Goal: Task Accomplishment & Management: Manage account settings

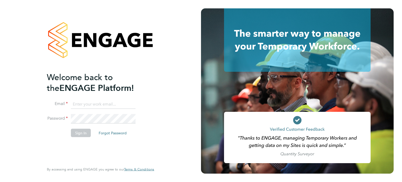
click at [101, 103] on input at bounding box center [103, 103] width 65 height 9
type input "[EMAIL_ADDRESS][DOMAIN_NAME]"
click at [84, 133] on button "Sign In" at bounding box center [81, 132] width 20 height 8
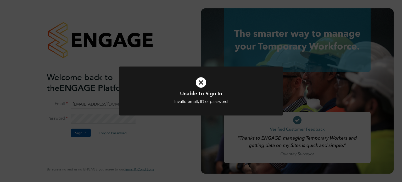
click at [140, 109] on div at bounding box center [201, 90] width 164 height 49
click at [159, 136] on div "Unable to Sign In Invalid email, ID or password Cancel Okay" at bounding box center [201, 91] width 402 height 182
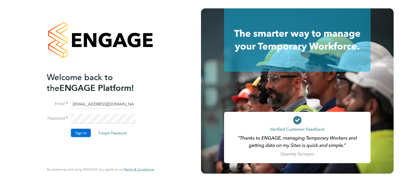
click at [81, 130] on button "Sign In" at bounding box center [81, 132] width 20 height 8
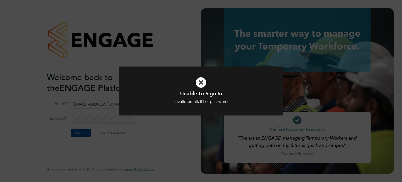
click at [133, 111] on div at bounding box center [201, 90] width 164 height 49
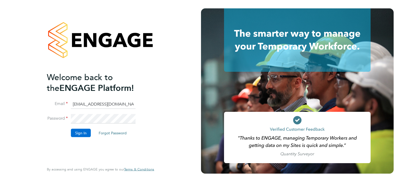
click at [77, 135] on button "Sign In" at bounding box center [81, 132] width 20 height 8
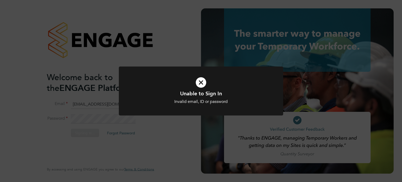
click at [139, 168] on div "Unable to Sign In Invalid email, ID or password Cancel Okay" at bounding box center [201, 91] width 402 height 182
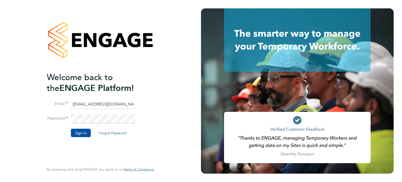
click at [118, 134] on button "Forgot Password" at bounding box center [112, 132] width 36 height 8
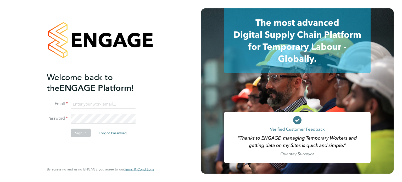
click at [93, 106] on input at bounding box center [103, 103] width 65 height 9
type input "benpino700@hotmail.com"
click at [81, 132] on button "Sign In" at bounding box center [81, 132] width 20 height 8
click at [144, 103] on div "Welcome back to the ENGAGE Platform! Email Password Sign In Forgot Password Ent…" at bounding box center [100, 91] width 201 height 182
click at [109, 133] on button "Forgot Password" at bounding box center [112, 132] width 36 height 8
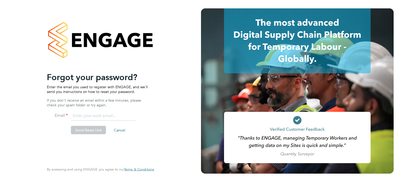
click at [87, 111] on div "Welcome back to the ENGAGE Platform! Email Password Sign In Forgot Password Ent…" at bounding box center [98, 117] width 102 height 91
click at [88, 115] on input "email" at bounding box center [103, 115] width 65 height 9
type input "benpino700@hotmail.com"
click at [94, 131] on button "Send Reset Link" at bounding box center [88, 130] width 35 height 8
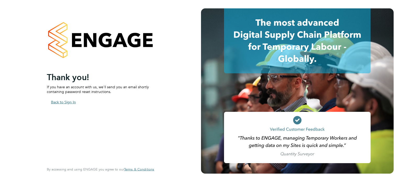
click at [65, 100] on button "Back to Sign In" at bounding box center [63, 102] width 33 height 8
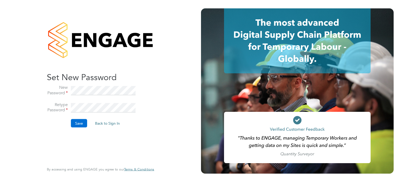
click at [82, 122] on button "Save" at bounding box center [79, 123] width 16 height 8
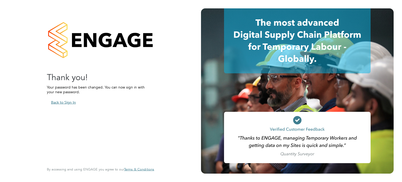
click at [65, 102] on button "Back to Sign In" at bounding box center [63, 102] width 33 height 8
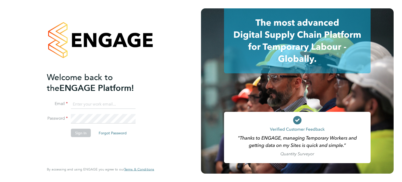
click at [87, 99] on input at bounding box center [103, 103] width 65 height 9
type input "benpino700@hotmail.com"
click at [86, 135] on button "Sign In" at bounding box center [81, 132] width 20 height 8
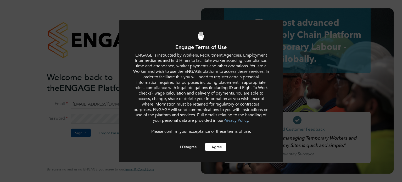
click at [220, 150] on button "I Agree" at bounding box center [215, 147] width 21 height 8
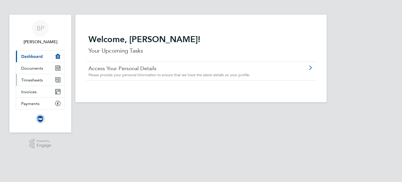
click at [36, 76] on link "Timesheets" at bounding box center [40, 80] width 49 height 12
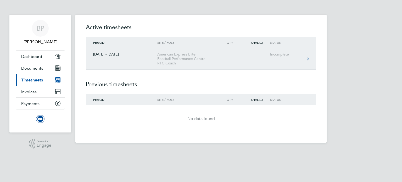
click at [293, 58] on link "[DATE] - [DATE] American Express Elite Football Performance Centre, RTC Coach I…" at bounding box center [201, 58] width 230 height 21
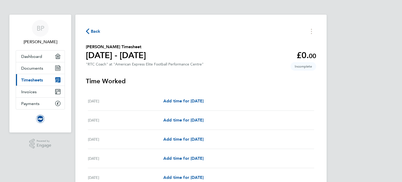
drag, startPoint x: 350, startPoint y: 2, endPoint x: 223, endPoint y: 51, distance: 136.7
click at [223, 51] on section "[PERSON_NAME] Timesheet [DATE] - [DATE] £0. 00 "RTC Coach" at "American Express…" at bounding box center [201, 56] width 230 height 25
click at [196, 102] on span "Add time for [DATE]" at bounding box center [183, 100] width 40 height 5
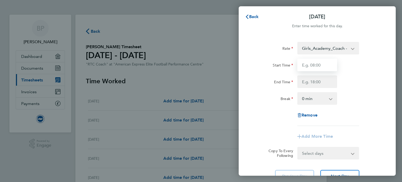
click at [327, 63] on input "Start Time" at bounding box center [317, 65] width 40 height 13
click at [310, 66] on input "Start Time" at bounding box center [317, 65] width 40 height 13
type input "17:00"
click at [351, 108] on div "Rate Girls_Academy_Coach - 16.32 TRAVEL_ALLOWANCE_10 - 10.00 Start Time 17:00 E…" at bounding box center [317, 84] width 128 height 84
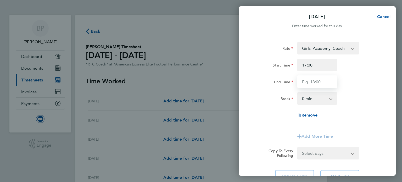
click at [319, 80] on input "End Time" at bounding box center [317, 81] width 40 height 13
type input "20:30"
click at [352, 107] on div "Rate Girls_Academy_Coach - 16.32 TRAVEL_ALLOWANCE_10 - 10.00 Start Time 17:00 E…" at bounding box center [317, 84] width 128 height 84
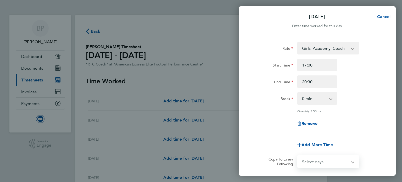
click at [351, 159] on select "Select days Day Weekday (Mon-Fri) Weekend (Sat-Sun) Monday Tuesday Wednesday Th…" at bounding box center [325, 162] width 55 height 12
click at [351, 157] on select "Select days Day Weekday (Mon-Fri) Weekend (Sat-Sun) Monday Tuesday Wednesday Th…" at bounding box center [325, 162] width 55 height 12
select select "THU"
click at [298, 156] on select "Select days Day Weekday (Mon-Fri) Weekend (Sat-Sun) Monday Tuesday Wednesday Th…" at bounding box center [325, 162] width 55 height 12
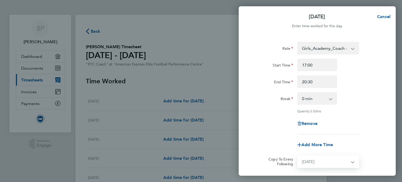
select select "2025-09-30"
click at [324, 13] on div "Thu 04 Sep Cancel" at bounding box center [317, 16] width 157 height 13
click at [356, 134] on app-timesheet-line-form-group "Rate Girls_Academy_Coach - 16.32 TRAVEL_ALLOWANCE_10 - 10.00 Start Time 17:00 E…" at bounding box center [317, 96] width 128 height 109
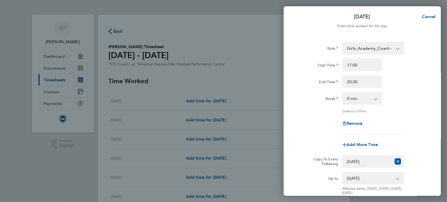
click at [261, 53] on div "Thu 04 Sep Cancel Enter time worked for this day. Rate Girls_Academy_Coach - 16…" at bounding box center [223, 101] width 447 height 202
click at [362, 66] on input "17:00" at bounding box center [362, 65] width 40 height 13
click at [402, 101] on div "Break 0 min 15 min 30 min 45 min 60 min 75 min 90 min" at bounding box center [362, 98] width 132 height 13
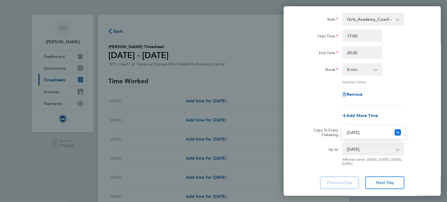
click at [396, 131] on icon "Reset selection" at bounding box center [397, 132] width 6 height 6
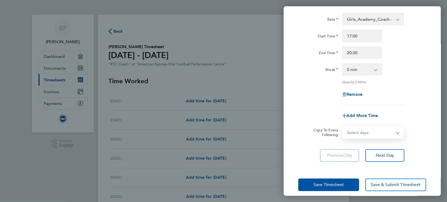
click at [378, 133] on select "Select days Day Weekday (Mon-Fri) Weekend (Sat-Sun) Monday Tuesday Wednesday Th…" at bounding box center [369, 133] width 55 height 12
select select "THU"
click at [342, 127] on select "Select days Day Weekday (Mon-Fri) Weekend (Sat-Sun) Monday Tuesday Wednesday Th…" at bounding box center [369, 133] width 55 height 12
select select "2025-09-30"
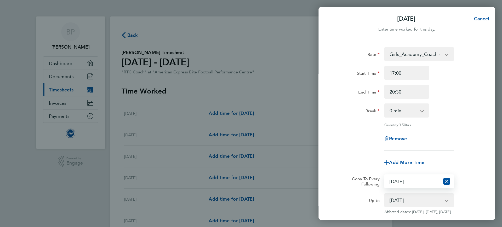
scroll to position [58, 0]
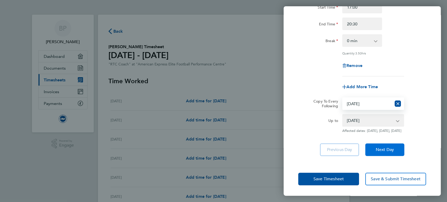
click at [382, 150] on span "Next Day" at bounding box center [384, 149] width 18 height 5
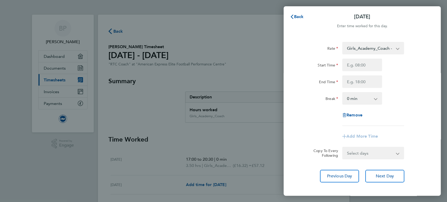
click at [267, 79] on div "Back Fri 05 Sep Enter time worked for this day. Rate Girls_Academy_Coach - 16.3…" at bounding box center [223, 101] width 447 height 202
click at [261, 123] on div "Back Fri 05 Sep Enter time worked for this day. Rate Girls_Academy_Coach - 16.3…" at bounding box center [223, 101] width 447 height 202
click at [263, 52] on div "Back Fri 05 Sep Enter time worked for this day. Rate Girls_Academy_Coach - 16.3…" at bounding box center [223, 101] width 447 height 202
click at [263, 53] on div "Back Fri 05 Sep Enter time worked for this day. Rate Girls_Academy_Coach - 16.3…" at bounding box center [223, 101] width 447 height 202
click at [258, 104] on div "Back Fri 05 Sep Enter time worked for this day. Rate Girls_Academy_Coach - 16.3…" at bounding box center [223, 101] width 447 height 202
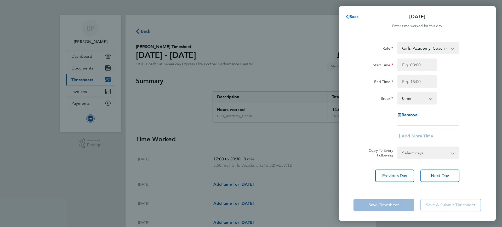
click at [345, 18] on icon "button" at bounding box center [347, 17] width 4 height 4
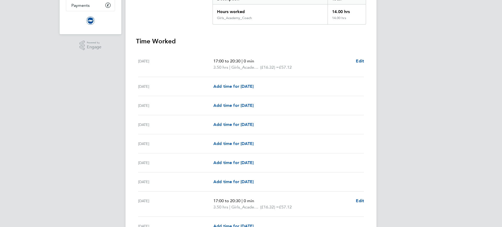
scroll to position [131, 0]
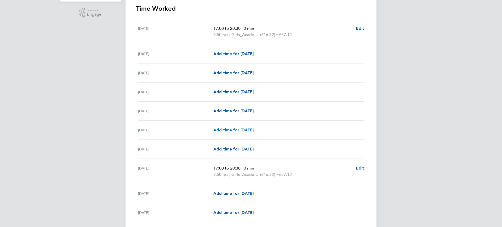
click at [233, 131] on span "Add time for Tue 09 Sep" at bounding box center [234, 130] width 40 height 5
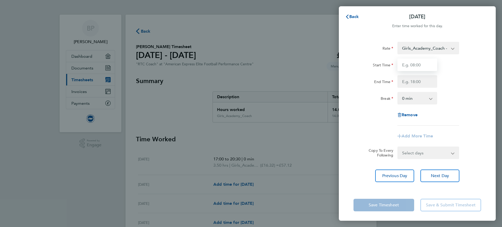
click at [402, 65] on input "Start Time" at bounding box center [418, 65] width 40 height 13
type input "17:00"
click at [402, 83] on input "End Time" at bounding box center [418, 81] width 40 height 13
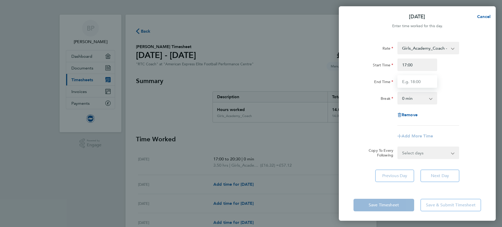
type input "20:30"
click at [402, 154] on select "Select days Day Weekday (Mon-Fri) Weekend (Sat-Sun) Monday Tuesday Wednesday Th…" at bounding box center [425, 152] width 55 height 12
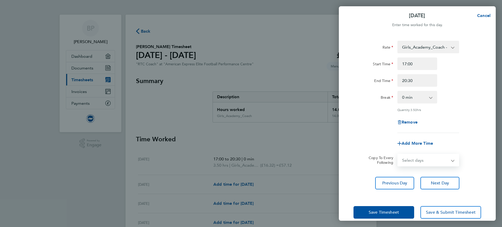
select select "TUE"
click at [398, 155] on select "Select days Day Weekday (Mon-Fri) Weekend (Sat-Sun) Monday Tuesday Wednesday Th…" at bounding box center [425, 161] width 55 height 12
select select "2025-09-30"
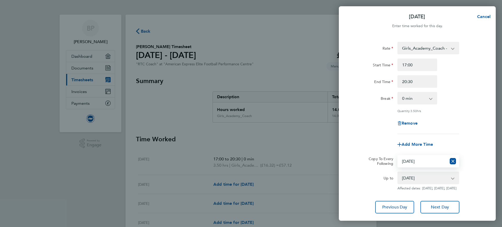
scroll to position [36, 0]
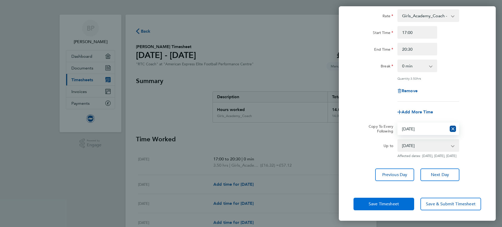
click at [391, 182] on span "Save Timesheet" at bounding box center [384, 204] width 30 height 5
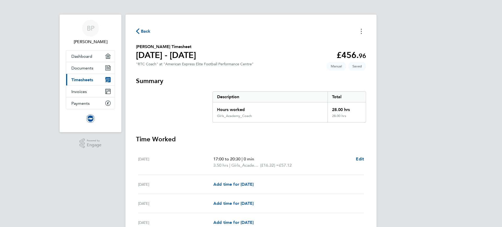
click at [360, 31] on button "Timesheets Menu" at bounding box center [361, 31] width 9 height 8
click at [87, 95] on link "Invoices" at bounding box center [90, 92] width 49 height 12
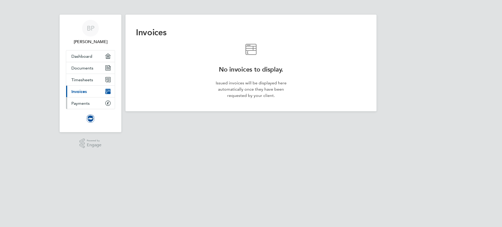
click at [95, 103] on link "Payments" at bounding box center [90, 104] width 49 height 12
click at [87, 79] on span "Timesheets" at bounding box center [82, 79] width 22 height 5
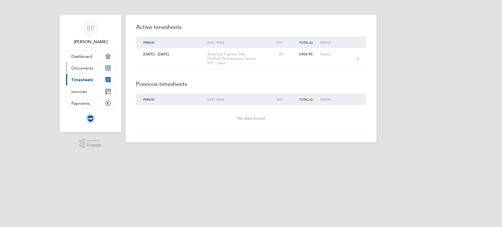
click at [85, 66] on span "Documents" at bounding box center [82, 68] width 22 height 5
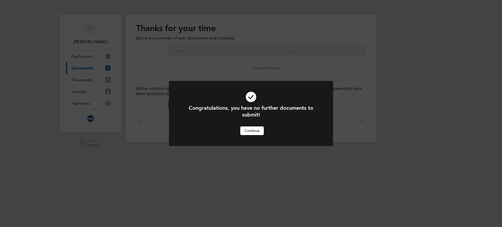
click at [247, 131] on button "Continue" at bounding box center [252, 131] width 24 height 8
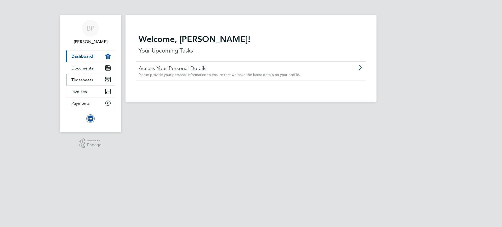
click at [83, 81] on span "Timesheets" at bounding box center [82, 79] width 22 height 5
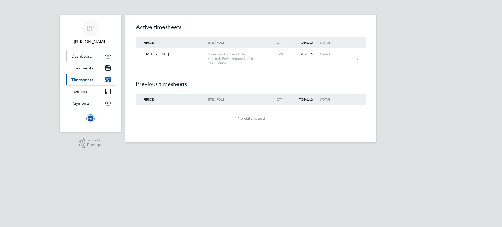
click at [89, 60] on link "Dashboard" at bounding box center [90, 56] width 49 height 12
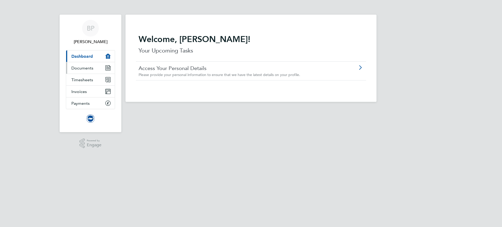
click at [89, 68] on span "Documents" at bounding box center [82, 68] width 22 height 5
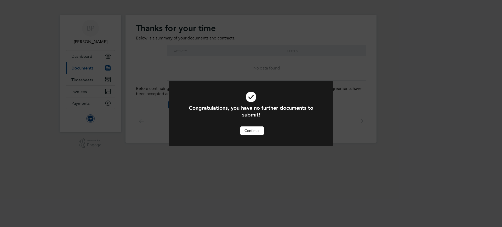
click at [257, 133] on button "Continue" at bounding box center [252, 131] width 24 height 8
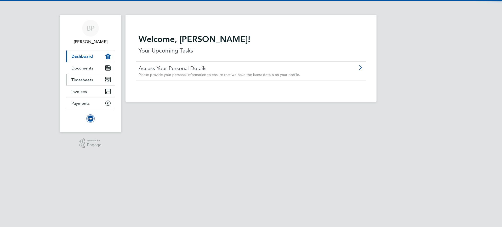
click at [80, 84] on link "Timesheets" at bounding box center [90, 80] width 49 height 12
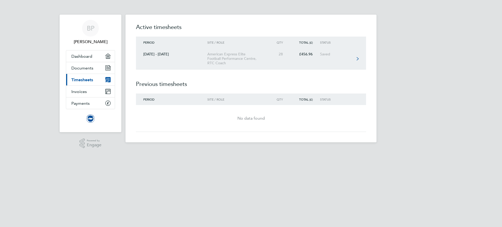
click at [237, 55] on div "American Express Elite Football Performance Centre, RTC Coach" at bounding box center [237, 58] width 60 height 13
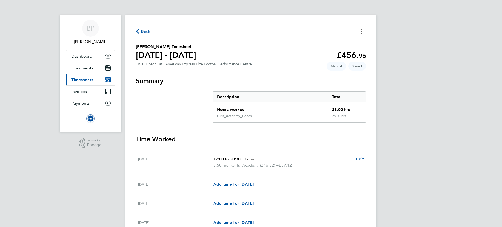
click at [364, 29] on button "Timesheets Menu" at bounding box center [361, 31] width 9 height 8
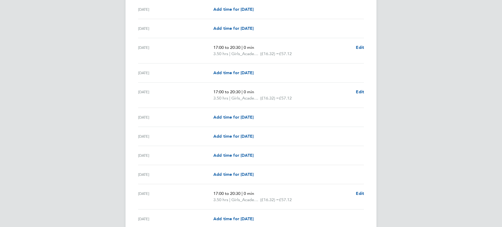
scroll to position [327, 0]
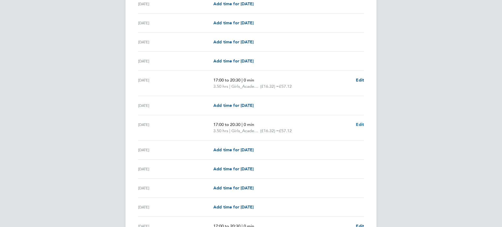
click at [364, 123] on span "Edit" at bounding box center [360, 124] width 8 height 5
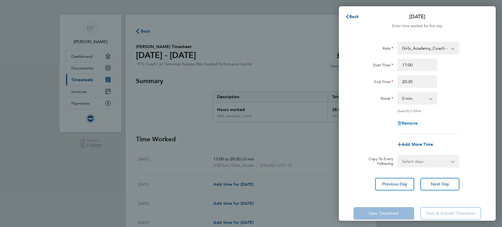
click at [402, 121] on span "Remove" at bounding box center [410, 123] width 16 height 5
select select "null"
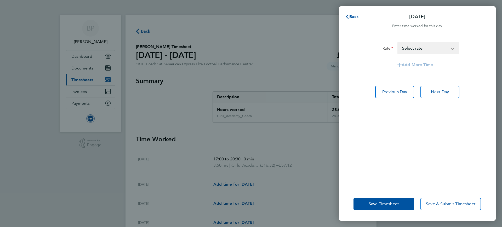
click at [402, 38] on div "Rate TRAVEL_ALLOWANCE_10 - 10.00 Girls_Academy_Coach - 16.32 Select rate Add Mo…" at bounding box center [417, 112] width 157 height 152
click at [402, 42] on div "TRAVEL_ALLOWANCE_10 - 10.00 Girls_Academy_Coach - 16.32 Select rate" at bounding box center [429, 48] width 62 height 13
click at [402, 44] on select "TRAVEL_ALLOWANCE_10 - 10.00 Girls_Academy_Coach - 16.32 Select rate" at bounding box center [425, 48] width 54 height 12
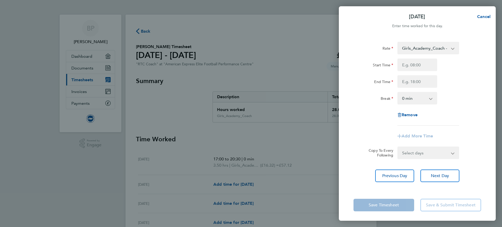
scroll to position [1, 0]
click at [402, 15] on span "Cancel" at bounding box center [483, 15] width 15 height 5
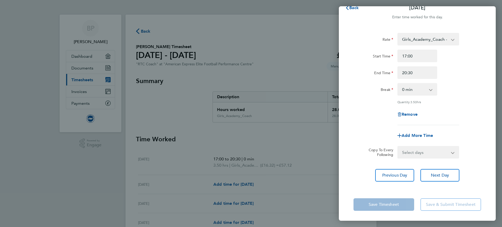
scroll to position [0, 0]
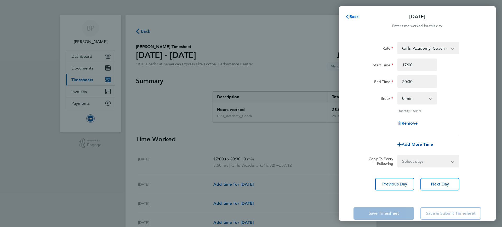
click at [352, 18] on span "Back" at bounding box center [355, 16] width 10 height 5
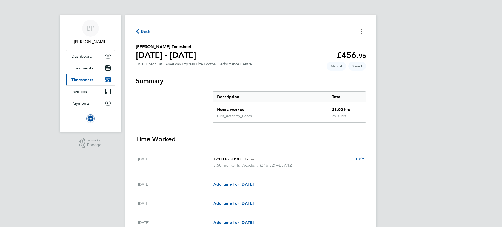
click at [358, 31] on button "Timesheets Menu" at bounding box center [361, 31] width 9 height 8
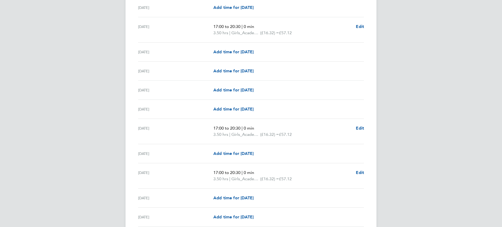
scroll to position [491, 0]
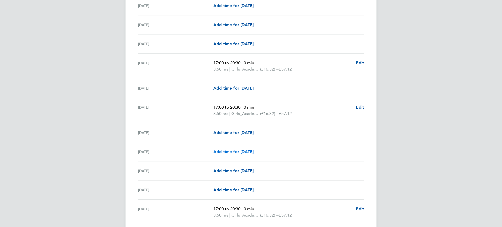
click at [235, 154] on span "Add time for Sat 27 Sep" at bounding box center [234, 151] width 40 height 5
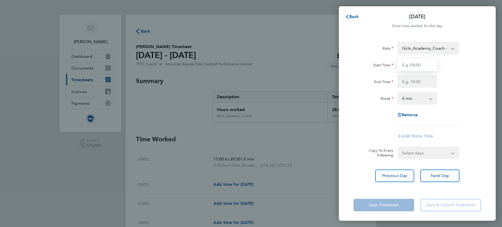
click at [402, 68] on input "Start Time" at bounding box center [418, 65] width 40 height 13
type input "09:00"
click at [402, 115] on div "Remove" at bounding box center [418, 115] width 132 height 13
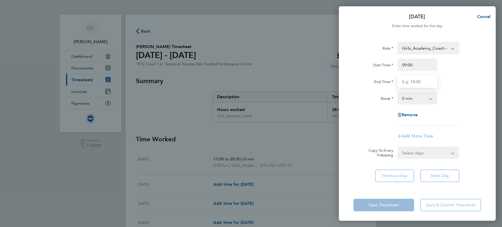
click at [402, 85] on input "End Time" at bounding box center [418, 81] width 40 height 13
click at [402, 123] on div "Rate Girls_Academy_Coach - 16.32 TRAVEL_ALLOWANCE_10 - 10.00 Start Time 09:00 E…" at bounding box center [417, 112] width 157 height 153
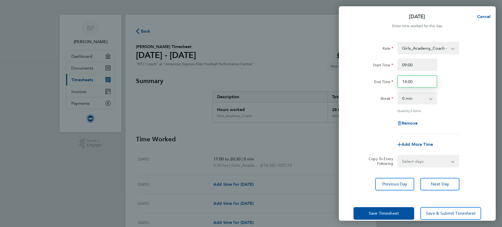
click at [402, 81] on input "14:00" at bounding box center [418, 81] width 40 height 13
type input "1"
type input "16:00"
click at [402, 111] on div "Quantity: 5.00 hrs" at bounding box center [429, 111] width 62 height 4
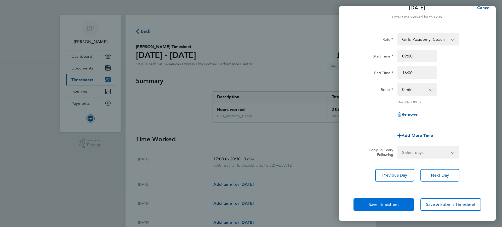
click at [401, 182] on button "Save Timesheet" at bounding box center [384, 205] width 61 height 13
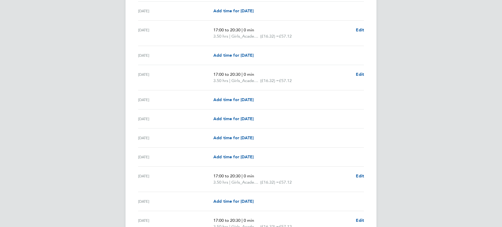
scroll to position [345, 0]
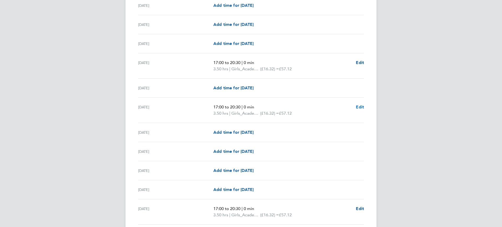
click at [362, 107] on span "Edit" at bounding box center [360, 107] width 8 height 5
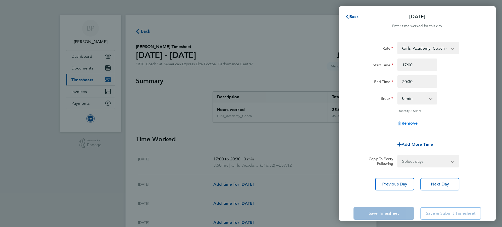
click at [402, 123] on span "Remove" at bounding box center [410, 123] width 16 height 5
select select "null"
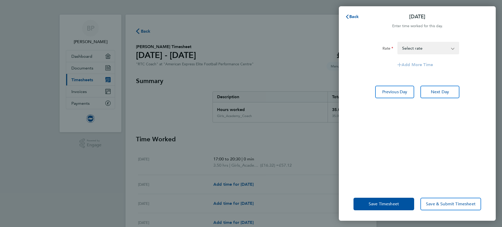
click at [402, 43] on select "TRAVEL_ALLOWANCE_10 - 10.00 Girls_Academy_Coach - 16.32 Select rate" at bounding box center [425, 48] width 54 height 12
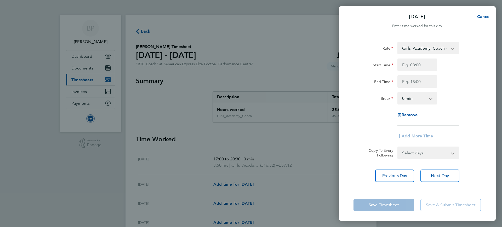
scroll to position [1, 0]
click at [402, 115] on span "Remove" at bounding box center [410, 113] width 16 height 5
select select "null"
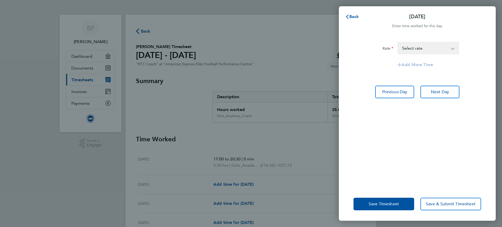
click at [402, 57] on app-timesheet-line-form-group "Rate TRAVEL_ALLOWANCE_10 - 10.00 Girls_Academy_Coach - 16.32 Select rate Add Mo…" at bounding box center [418, 56] width 128 height 29
click at [402, 49] on select "TRAVEL_ALLOWANCE_10 - 10.00 Girls_Academy_Coach - 16.32 Select rate" at bounding box center [425, 48] width 54 height 12
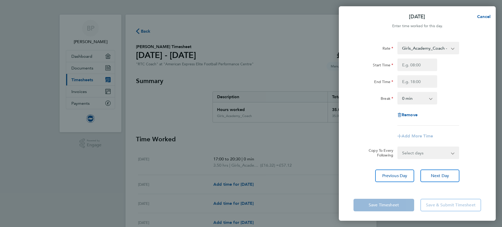
scroll to position [1, 0]
click at [398, 182] on app-form-button "Save Timesheet" at bounding box center [386, 204] width 64 height 13
click at [396, 182] on app-form-button "Save Timesheet" at bounding box center [386, 204] width 64 height 13
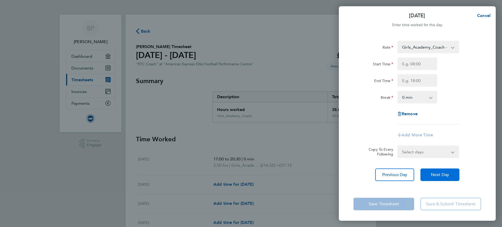
click at [402, 174] on span "Next Day" at bounding box center [440, 174] width 18 height 5
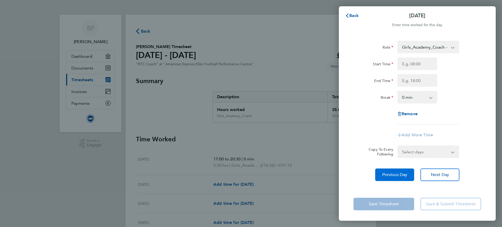
click at [402, 175] on span "Previous Day" at bounding box center [395, 174] width 25 height 5
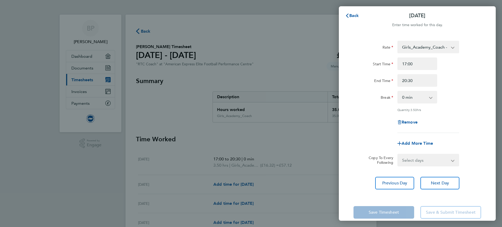
click at [402, 46] on select "Girls_Academy_Coach - 16.32 TRAVEL_ALLOWANCE_10 - 10.00" at bounding box center [425, 47] width 54 height 12
click at [402, 99] on div "Break 0 min 15 min 30 min 45 min 60 min 75 min 90 min" at bounding box center [418, 97] width 132 height 13
click at [402, 49] on select "Girls_Academy_Coach - 16.32 TRAVEL_ALLOWANCE_10 - 10.00" at bounding box center [425, 47] width 54 height 12
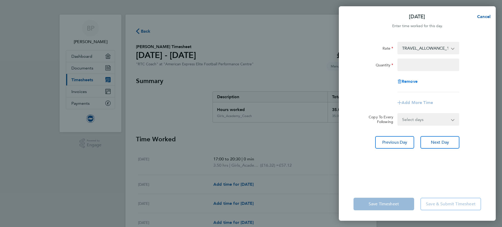
click at [402, 81] on span "Remove" at bounding box center [410, 81] width 16 height 5
select select "null"
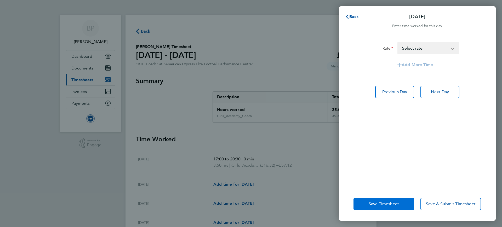
click at [395, 182] on span "Save Timesheet" at bounding box center [384, 204] width 30 height 5
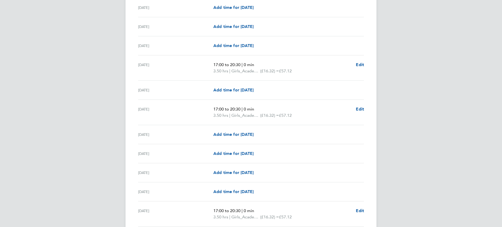
scroll to position [262, 0]
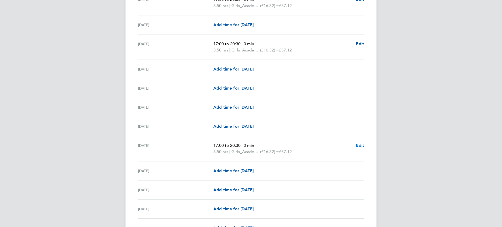
click at [358, 145] on span "Edit" at bounding box center [360, 145] width 8 height 5
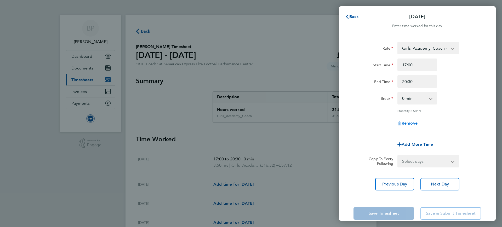
click at [402, 124] on span "Remove" at bounding box center [410, 123] width 16 height 5
select select "null"
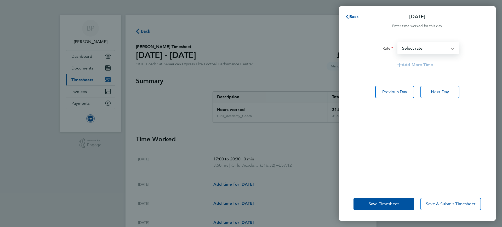
click at [402, 49] on select "TRAVEL_ALLOWANCE_10 - 10.00 Girls_Academy_Coach - 16.32 Select rate" at bounding box center [425, 48] width 54 height 12
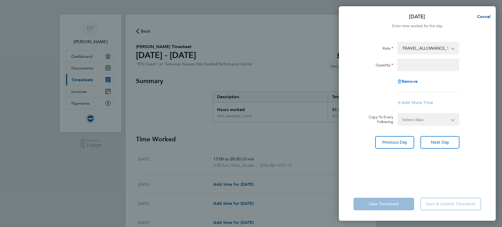
click at [402, 80] on span "Remove" at bounding box center [410, 81] width 16 height 5
select select "null"
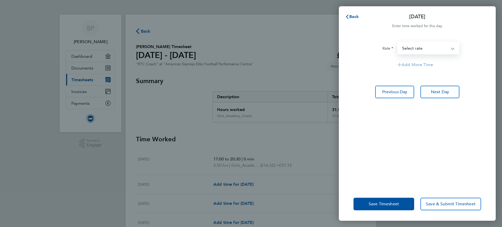
click at [402, 48] on select "TRAVEL_ALLOWANCE_10 - 10.00 Girls_Academy_Coach - 16.32 Select rate" at bounding box center [425, 48] width 54 height 12
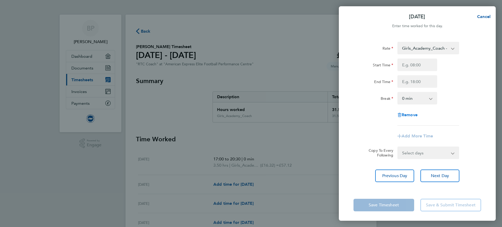
click at [402, 114] on span "Remove" at bounding box center [410, 115] width 16 height 5
select select "null"
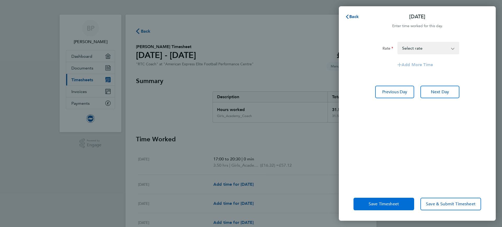
click at [395, 182] on span "Save Timesheet" at bounding box center [384, 204] width 30 height 5
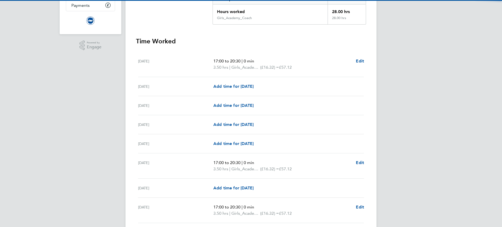
scroll to position [131, 0]
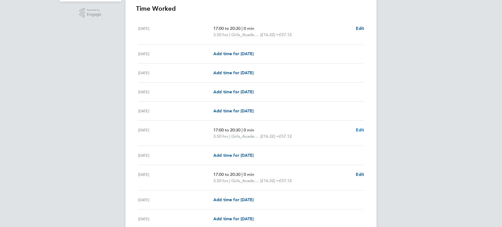
click at [360, 129] on span "Edit" at bounding box center [360, 130] width 8 height 5
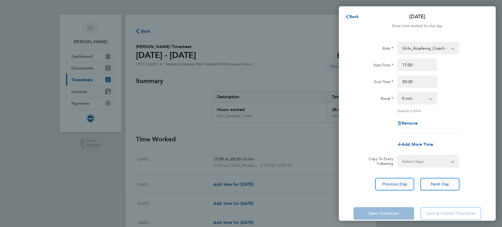
click at [402, 41] on div "Rate Girls_Academy_Coach - 16.32 TRAVEL_ALLOWANCE_10 - 10.00 Start Time 17:00 E…" at bounding box center [417, 116] width 157 height 161
click at [402, 46] on select "Girls_Academy_Coach - 16.32 TRAVEL_ALLOWANCE_10 - 10.00" at bounding box center [425, 48] width 54 height 12
click at [402, 94] on div "Break 0 min 15 min 30 min 45 min 60 min 75 min 90 min" at bounding box center [418, 98] width 132 height 13
click at [402, 48] on select "Girls_Academy_Coach - 16.32 TRAVEL_ALLOWANCE_10 - 10.00" at bounding box center [425, 48] width 54 height 12
click at [351, 15] on span "Back" at bounding box center [355, 16] width 10 height 5
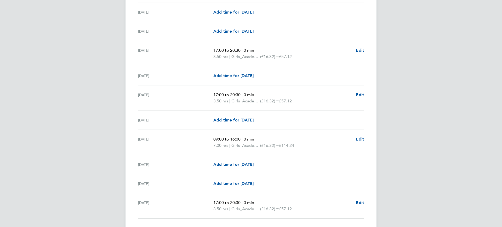
scroll to position [523, 0]
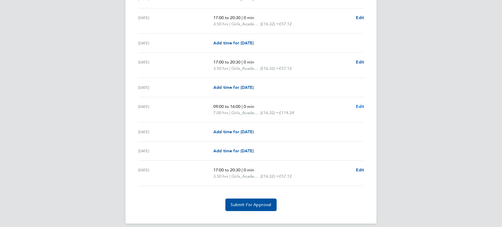
click at [362, 106] on span "Edit" at bounding box center [360, 106] width 8 height 5
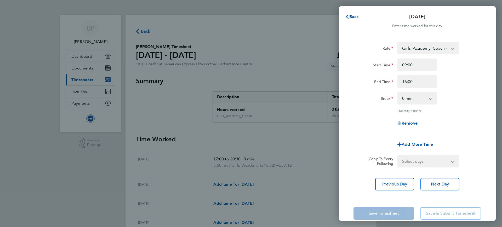
click at [402, 54] on select "Girls_Academy_Coach - 16.32 TRAVEL_ALLOWANCE_10 - 10.00" at bounding box center [425, 48] width 54 height 12
click at [402, 94] on div "Break 0 min 15 min 30 min 45 min 60 min 75 min 90 min" at bounding box center [418, 98] width 132 height 13
click at [353, 14] on span "Back" at bounding box center [355, 16] width 10 height 5
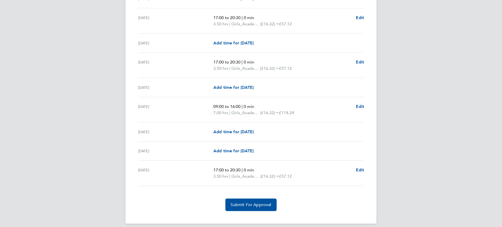
scroll to position [528, 0]
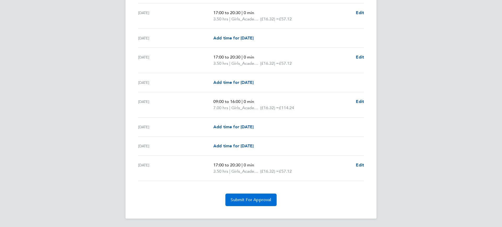
click at [254, 182] on button "Submit For Approval" at bounding box center [251, 200] width 51 height 13
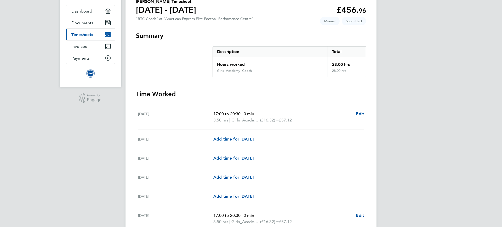
scroll to position [0, 0]
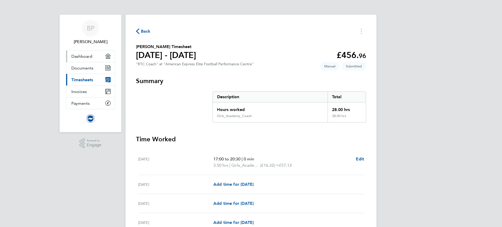
click at [76, 55] on span "Dashboard" at bounding box center [81, 56] width 21 height 5
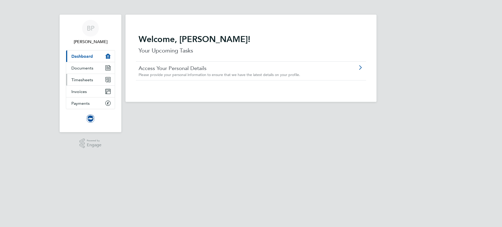
click at [79, 80] on span "Timesheets" at bounding box center [82, 79] width 22 height 5
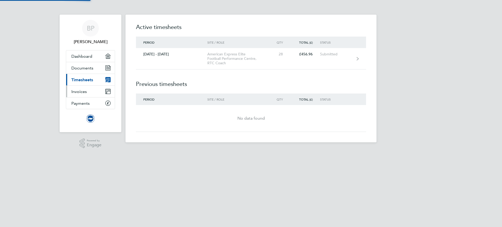
click at [86, 97] on link "Invoices" at bounding box center [90, 92] width 49 height 12
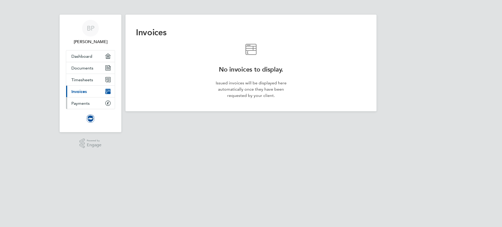
click at [83, 106] on link "Payments" at bounding box center [90, 104] width 49 height 12
click at [81, 67] on span "Documents" at bounding box center [82, 68] width 22 height 5
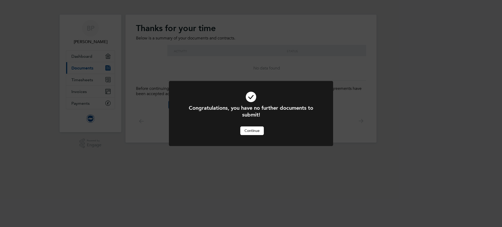
click at [262, 131] on button "Continue" at bounding box center [252, 131] width 24 height 8
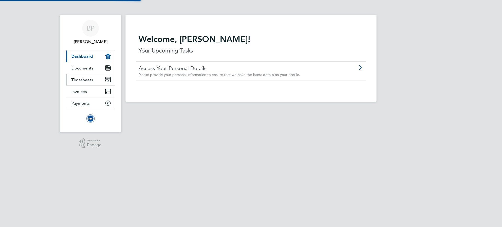
click at [71, 80] on link "Timesheets" at bounding box center [90, 80] width 49 height 12
